Goal: Information Seeking & Learning: Check status

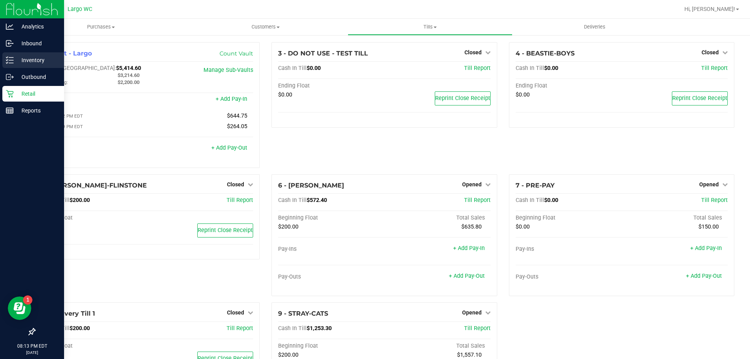
click at [47, 67] on div "Inventory" at bounding box center [33, 60] width 62 height 16
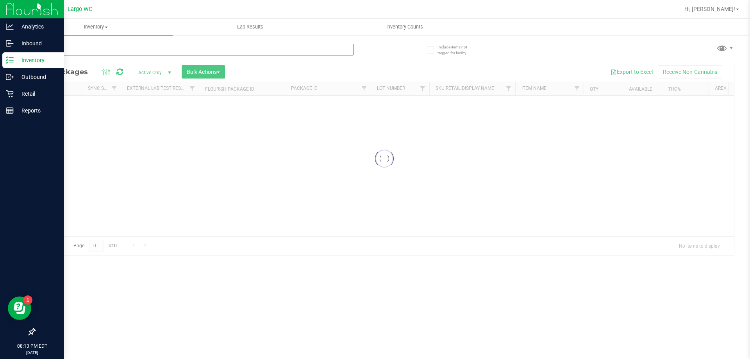
click at [194, 51] on input "text" at bounding box center [193, 50] width 319 height 12
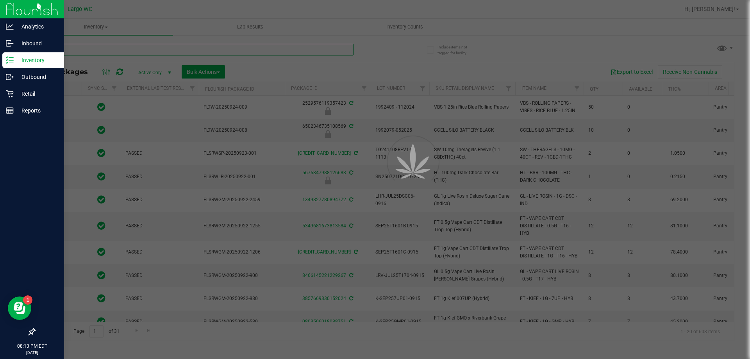
type input "pk"
type input "[DATE]"
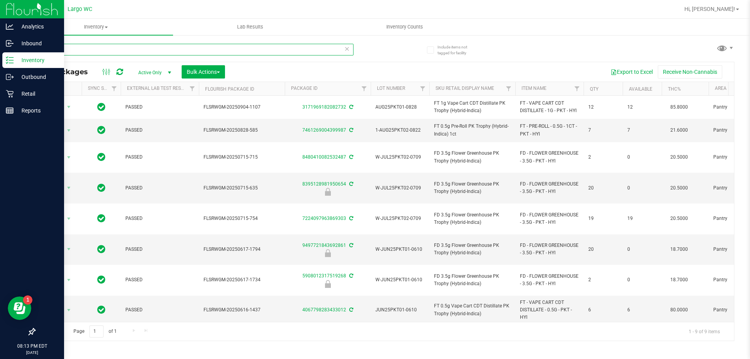
type input "pk trop"
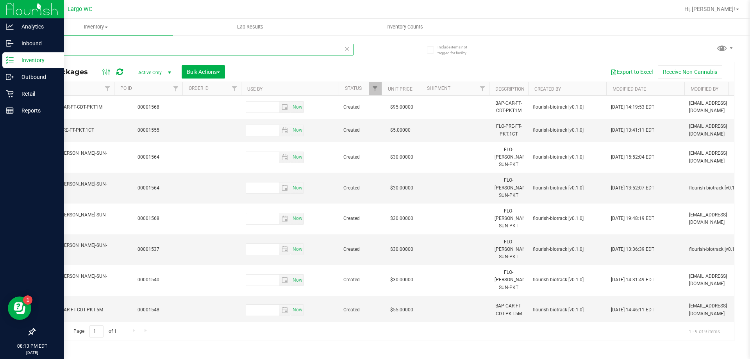
scroll to position [0, 1094]
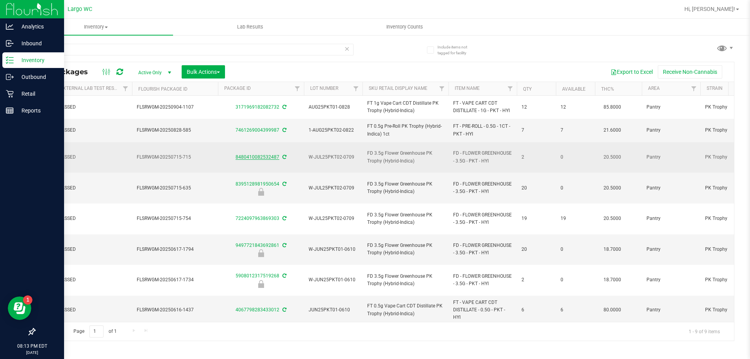
click at [258, 154] on link "8480410082532487" at bounding box center [258, 156] width 44 height 5
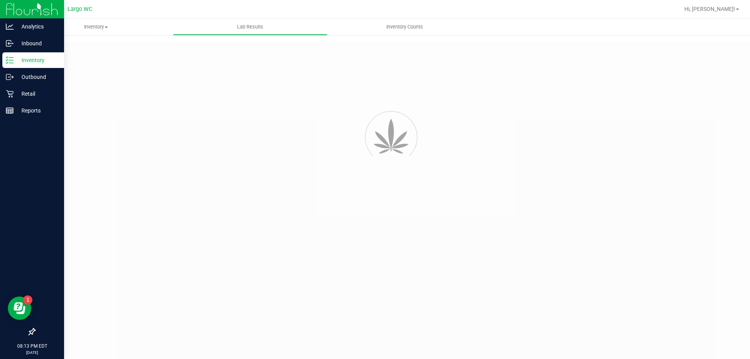
click at [478, 310] on div at bounding box center [400, 212] width 732 height 340
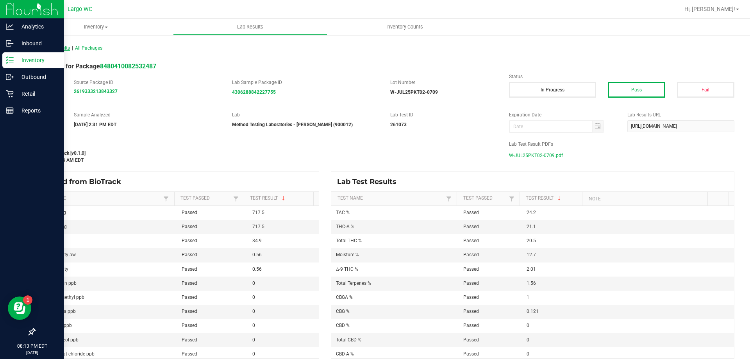
click at [53, 50] on span "All Lab Results" at bounding box center [52, 47] width 36 height 5
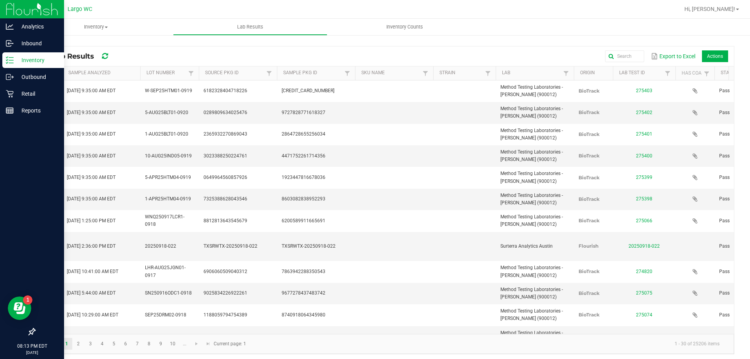
click at [8, 63] on icon at bounding box center [7, 62] width 2 height 1
